Goal: Transaction & Acquisition: Purchase product/service

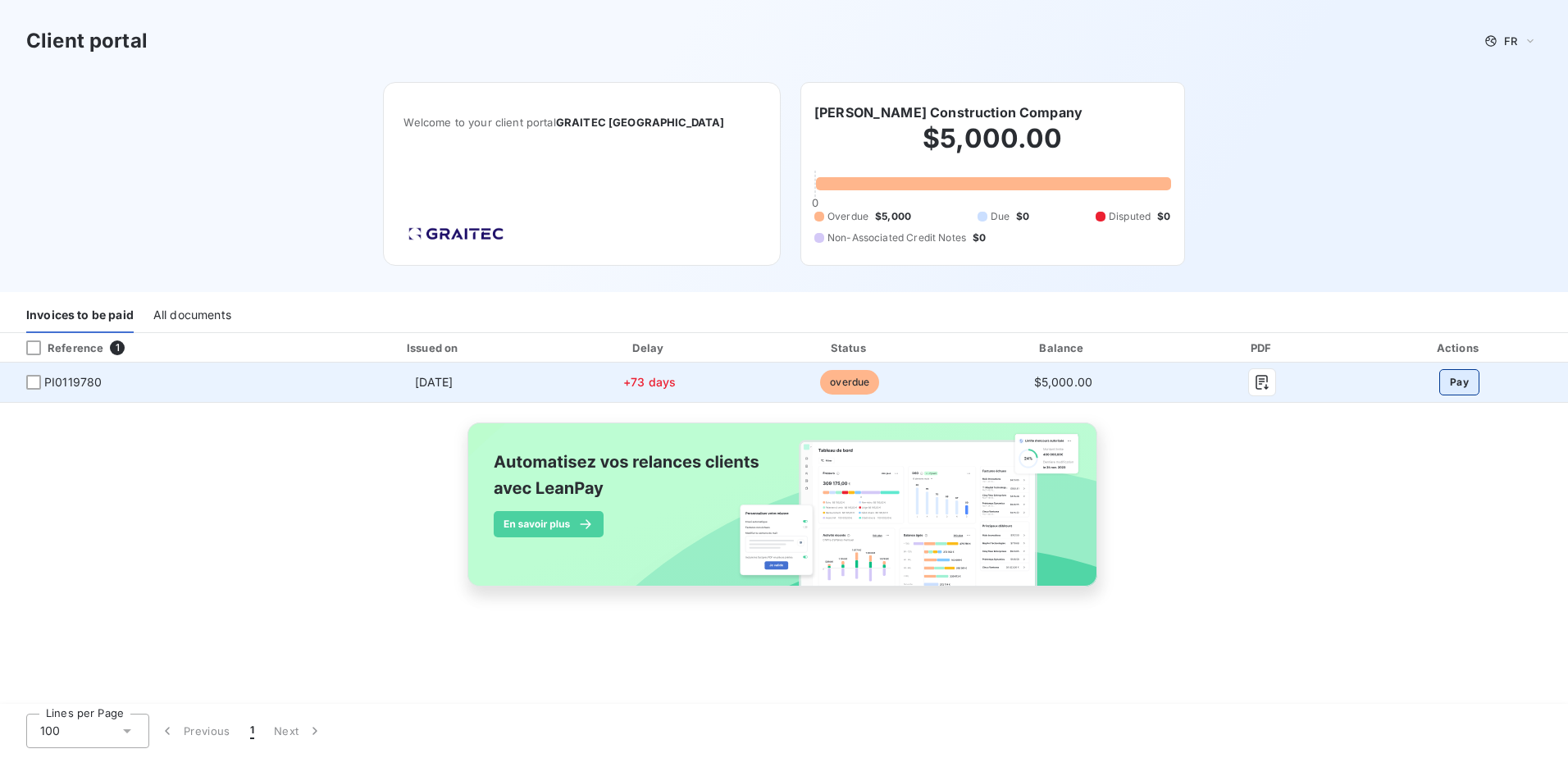
click at [1467, 379] on button "Pay" at bounding box center [1459, 382] width 40 height 26
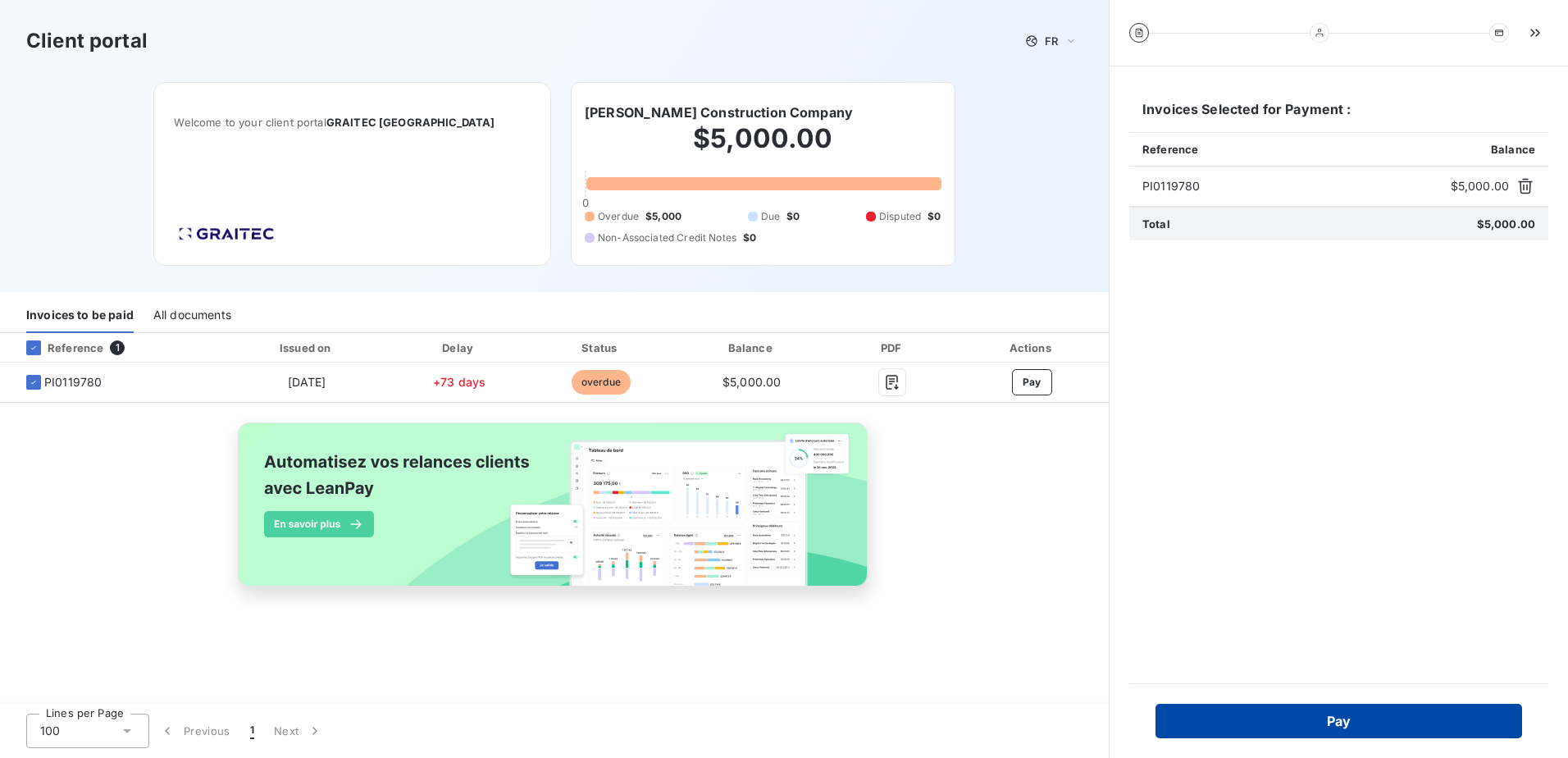
click at [1343, 720] on button "Pay" at bounding box center [1339, 721] width 366 height 35
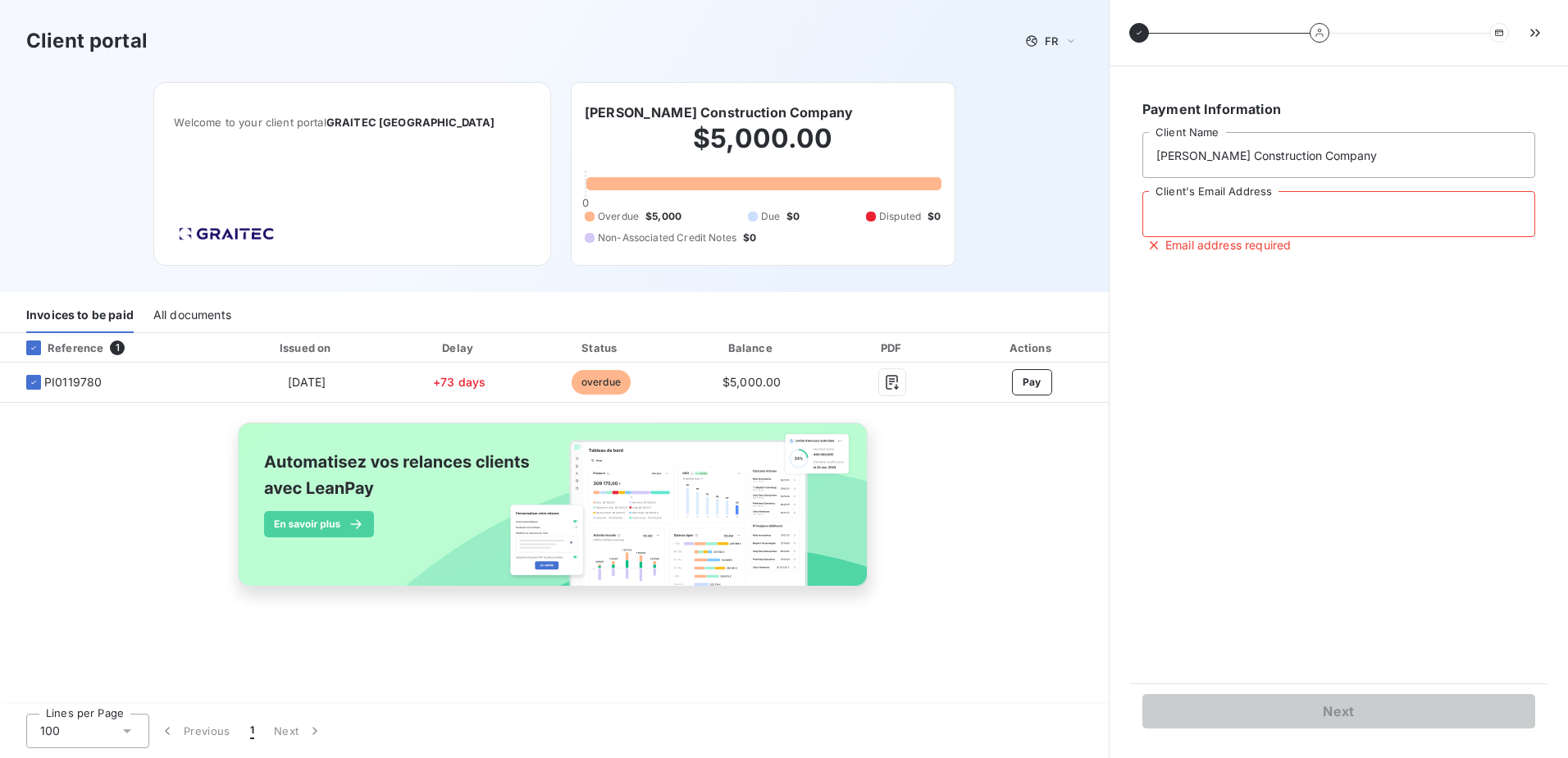
click at [1244, 215] on input "Client's Email Address" at bounding box center [1338, 214] width 393 height 46
type input "T"
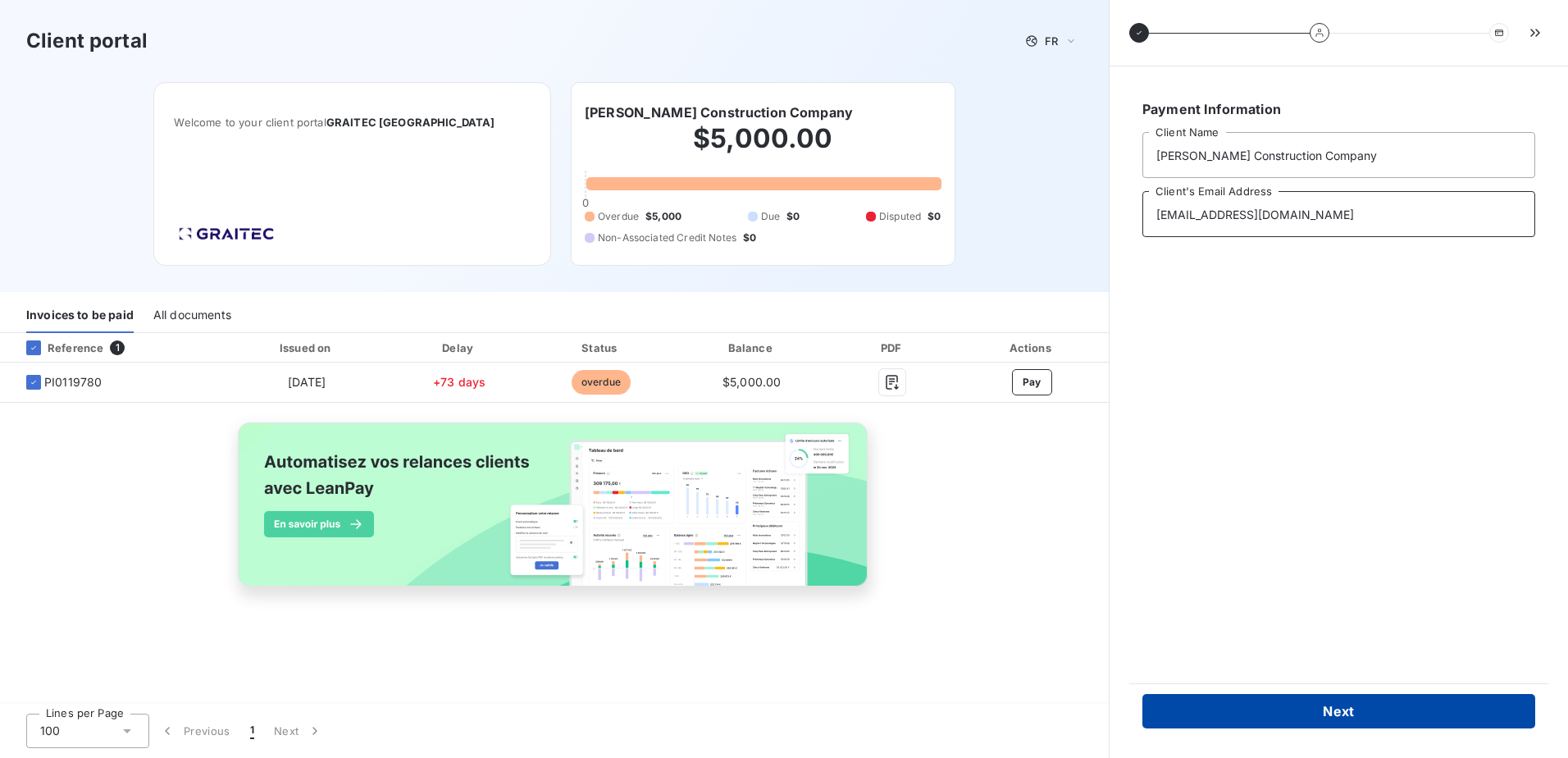
type input "tbarrett@choateco.com"
click at [1348, 712] on button "Next" at bounding box center [1338, 711] width 393 height 35
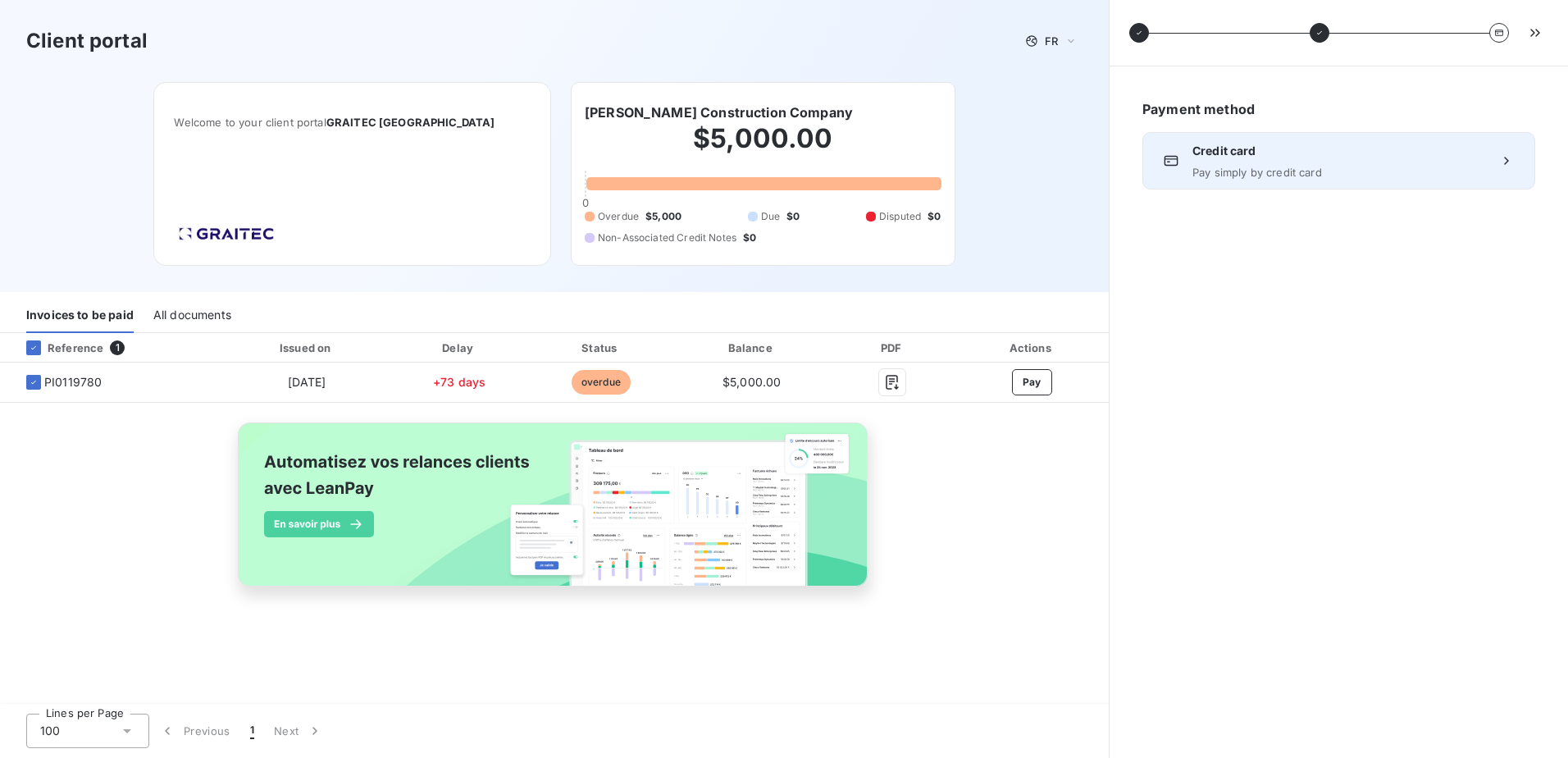
click at [1297, 171] on span "Pay simply by credit card" at bounding box center [1338, 171] width 293 height 13
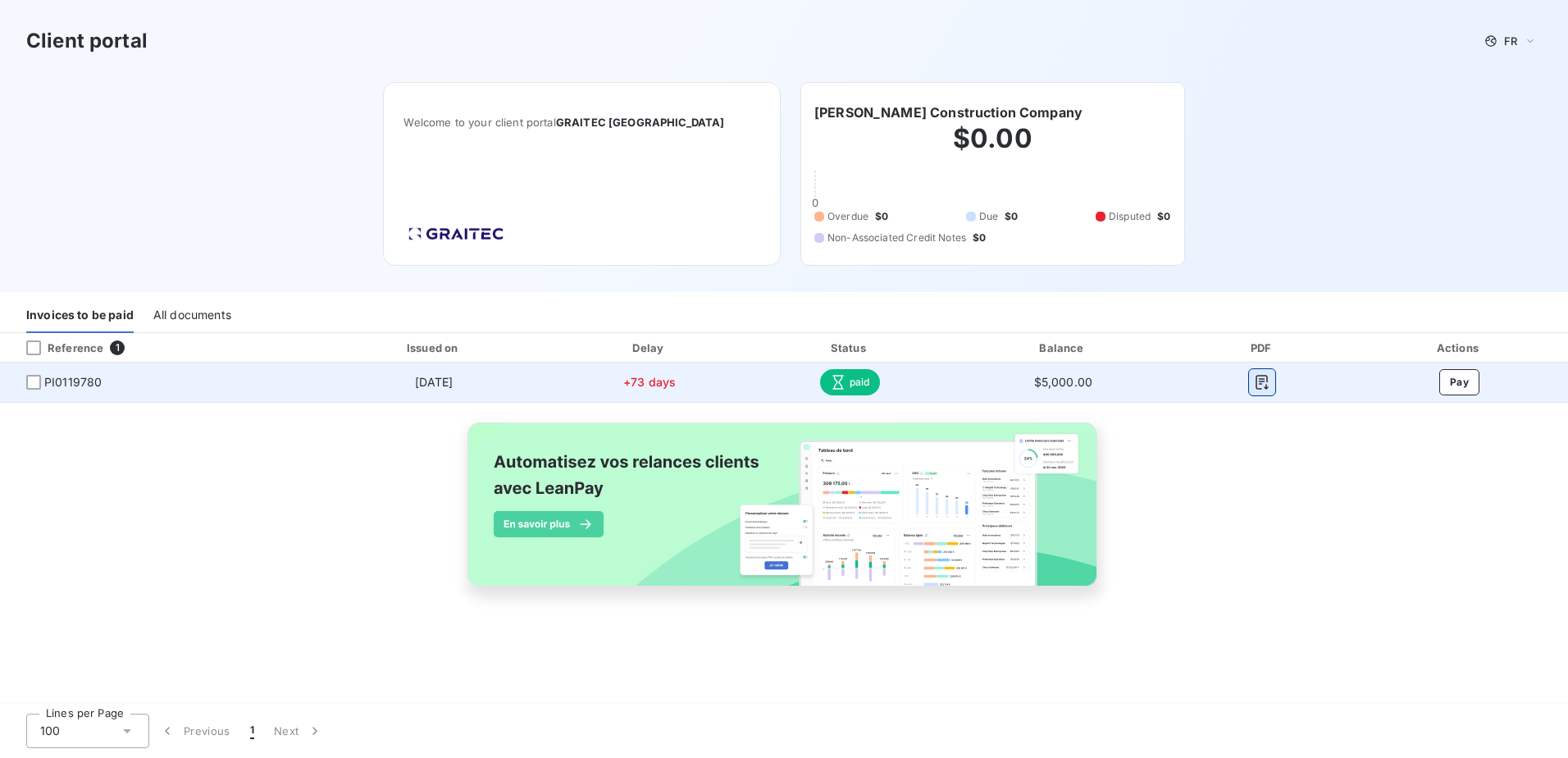
click at [1267, 378] on icon "button" at bounding box center [1263, 382] width 13 height 14
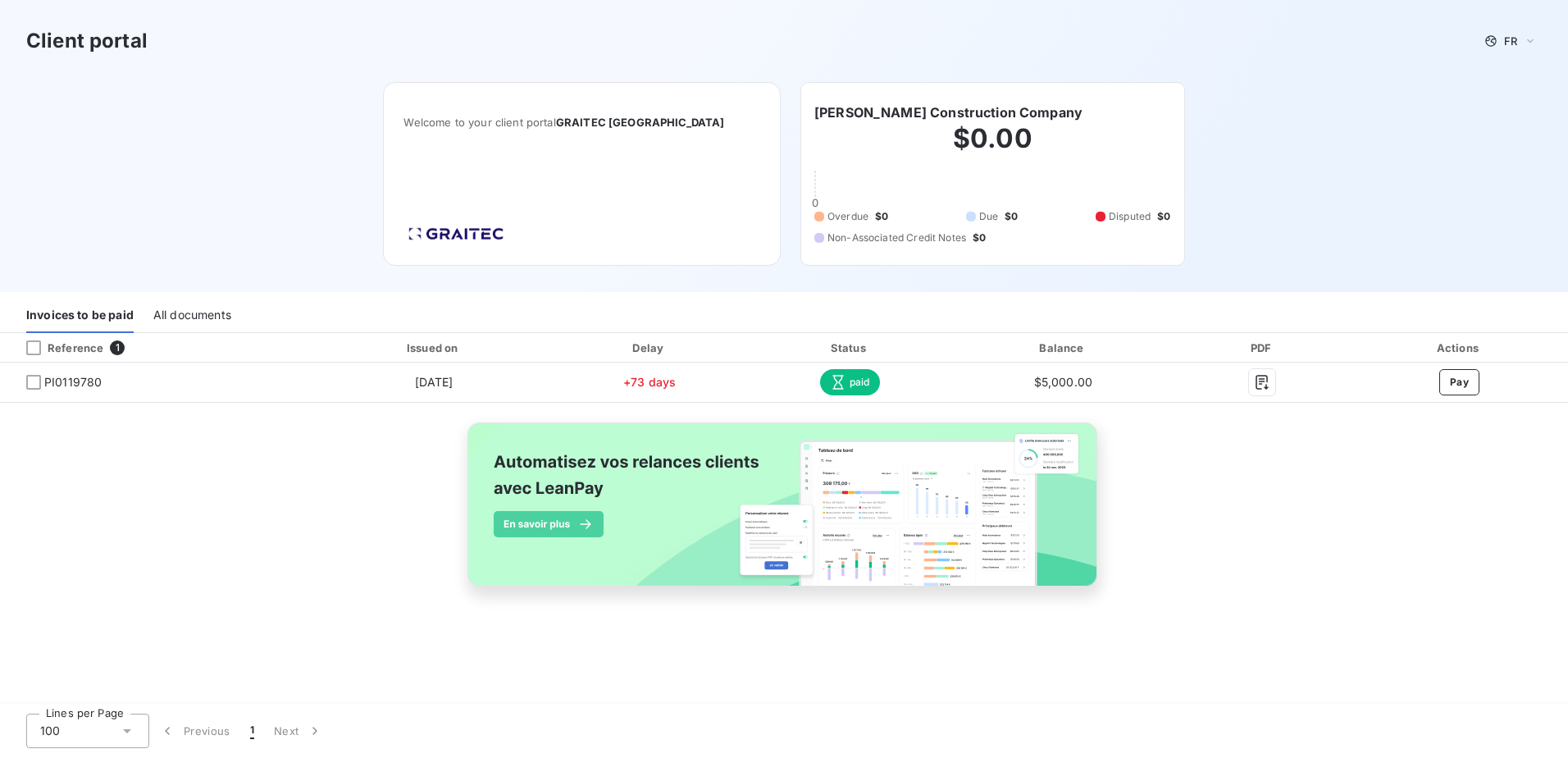
click at [1277, 153] on div "Client portal FR Welcome to your client portal GRAITEC [GEOGRAPHIC_DATA] [PERSO…" at bounding box center [784, 146] width 1568 height 292
